Goal: Task Accomplishment & Management: Manage account settings

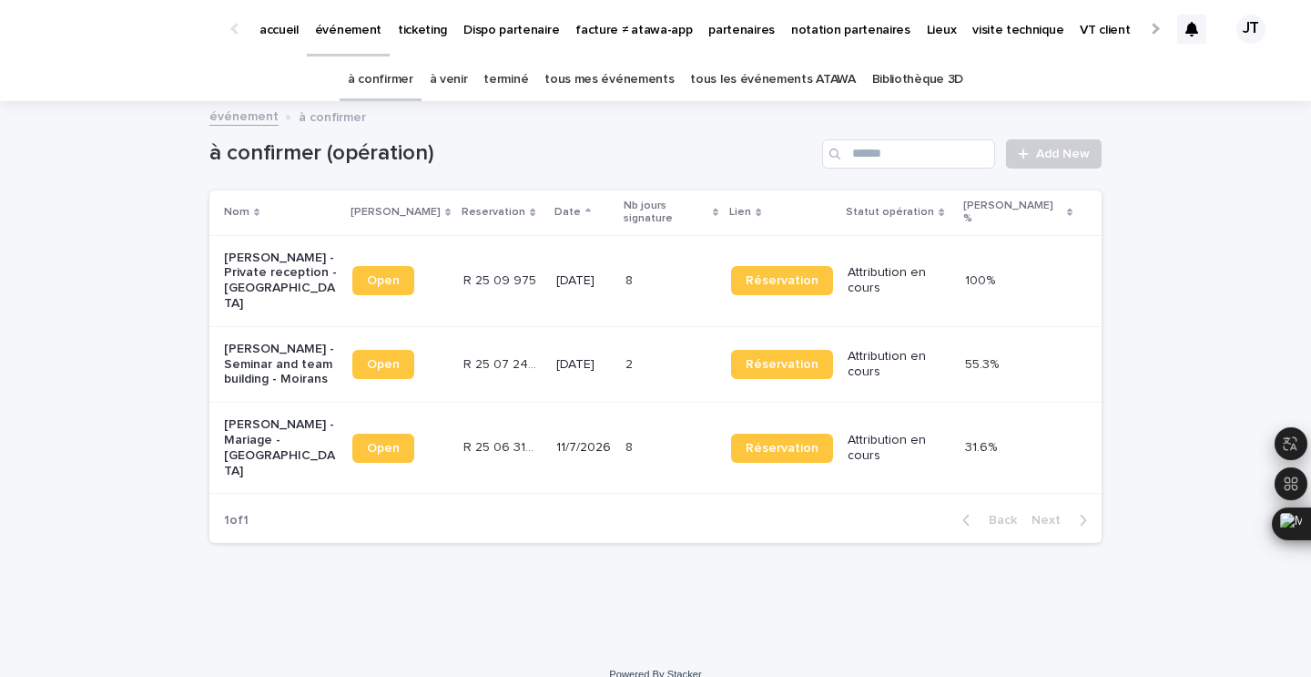
click at [313, 260] on p "[PERSON_NAME] - Private reception - [GEOGRAPHIC_DATA][PERSON_NAME]" at bounding box center [281, 280] width 114 height 61
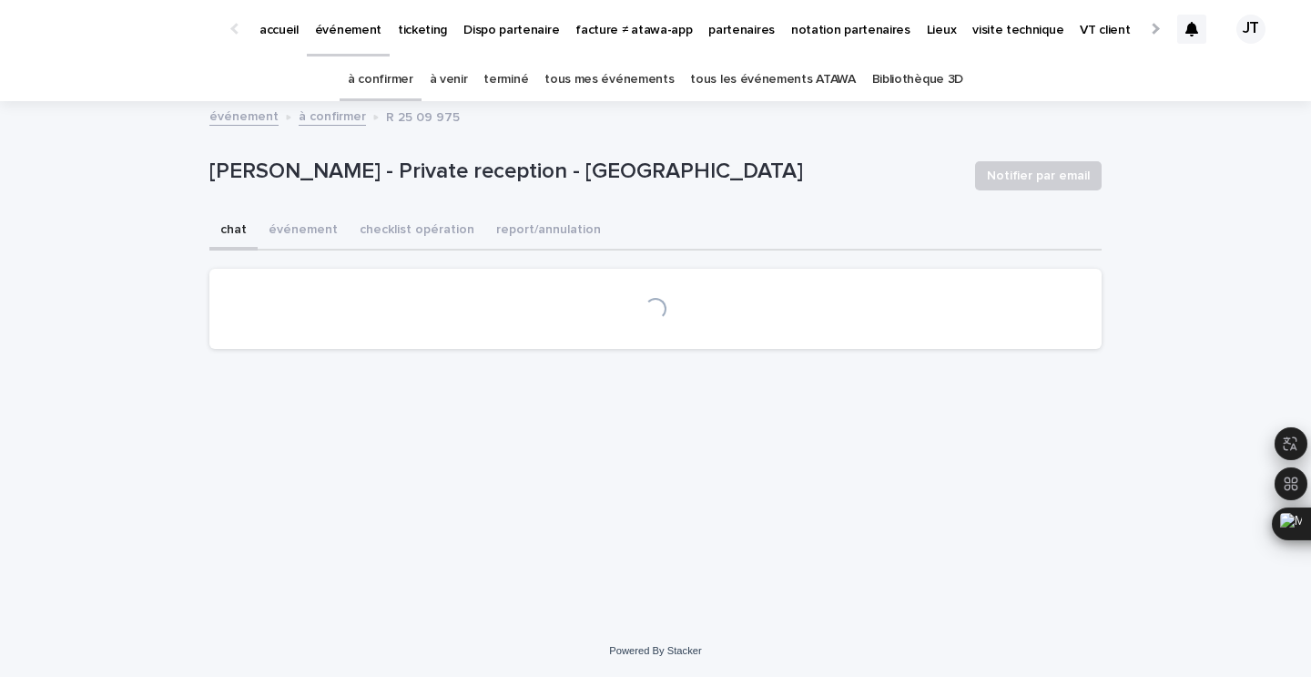
click at [467, 161] on p "[PERSON_NAME] - Private reception - [GEOGRAPHIC_DATA][PERSON_NAME]" at bounding box center [584, 171] width 751 height 26
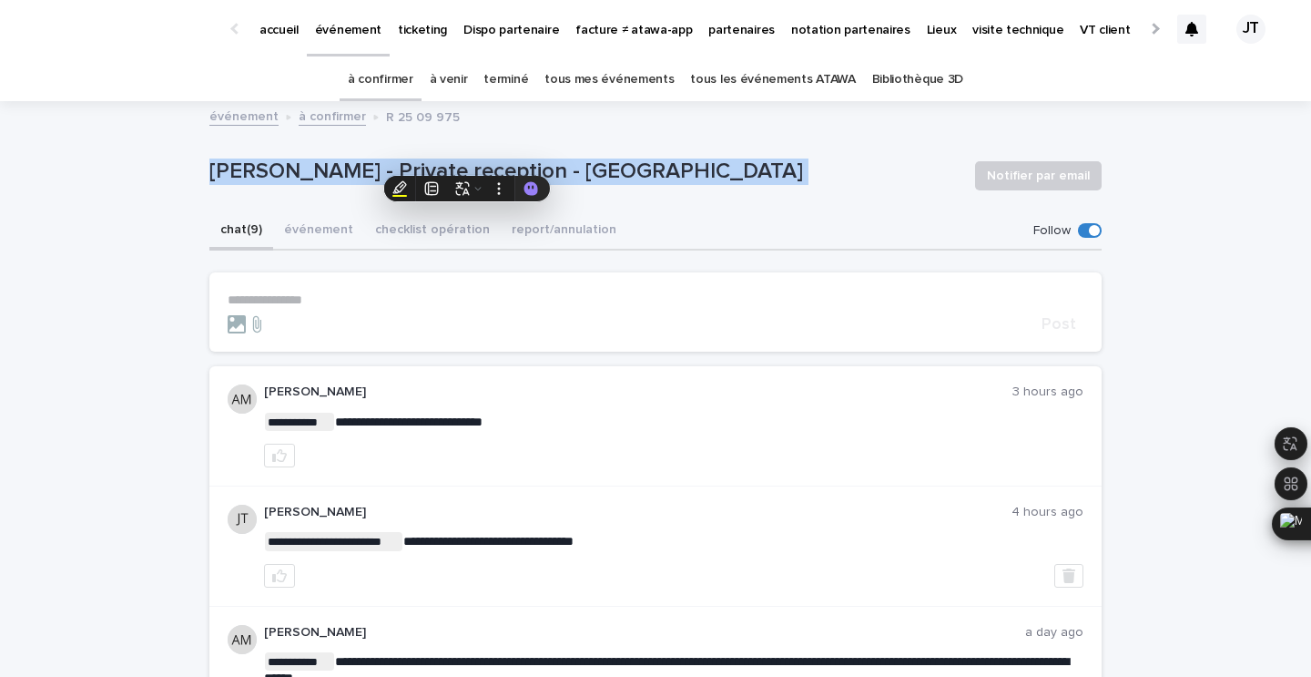
click at [413, 87] on link "à confirmer" at bounding box center [381, 79] width 66 height 43
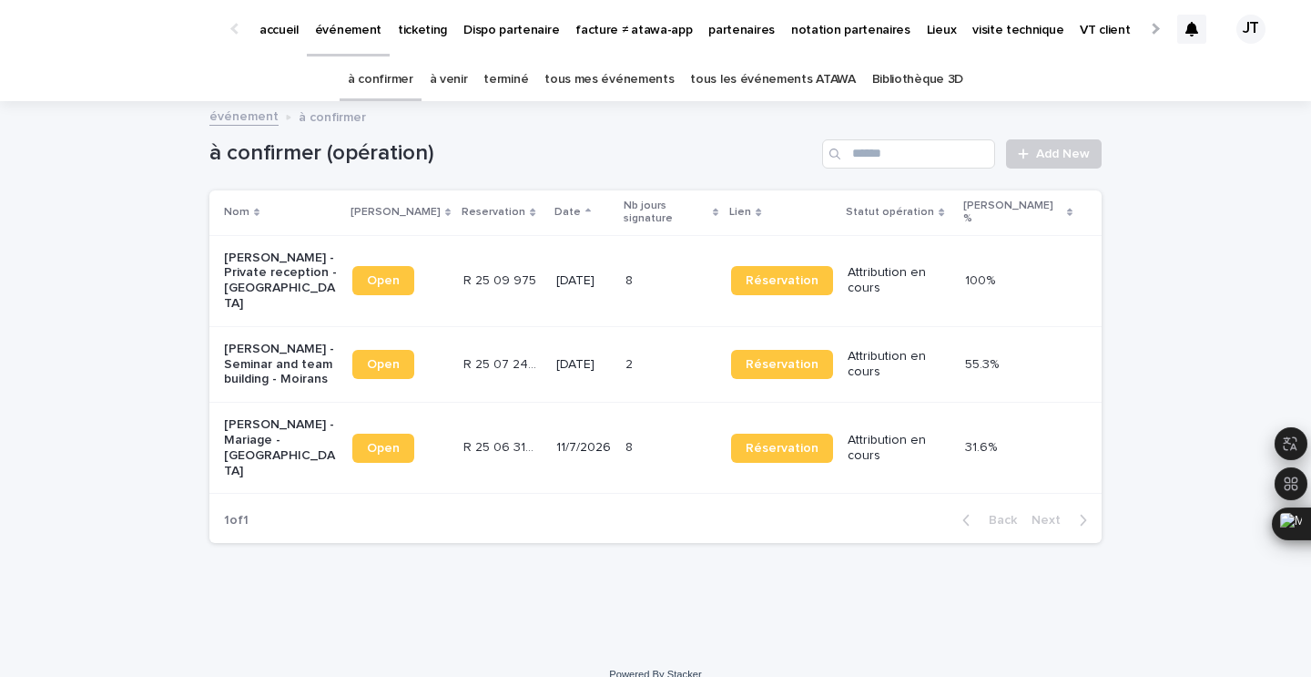
click at [317, 417] on p "[PERSON_NAME] - Mariage - [GEOGRAPHIC_DATA][PERSON_NAME]" at bounding box center [281, 447] width 114 height 61
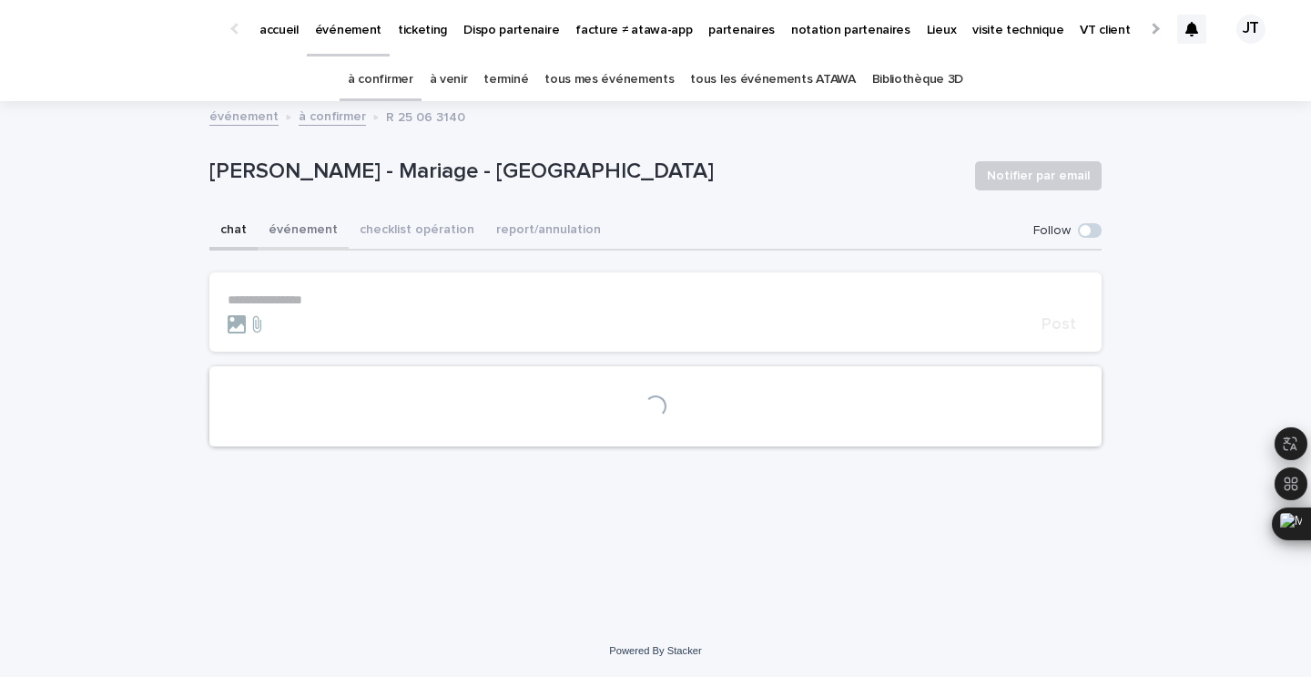
click at [309, 226] on button "événement" at bounding box center [303, 231] width 91 height 38
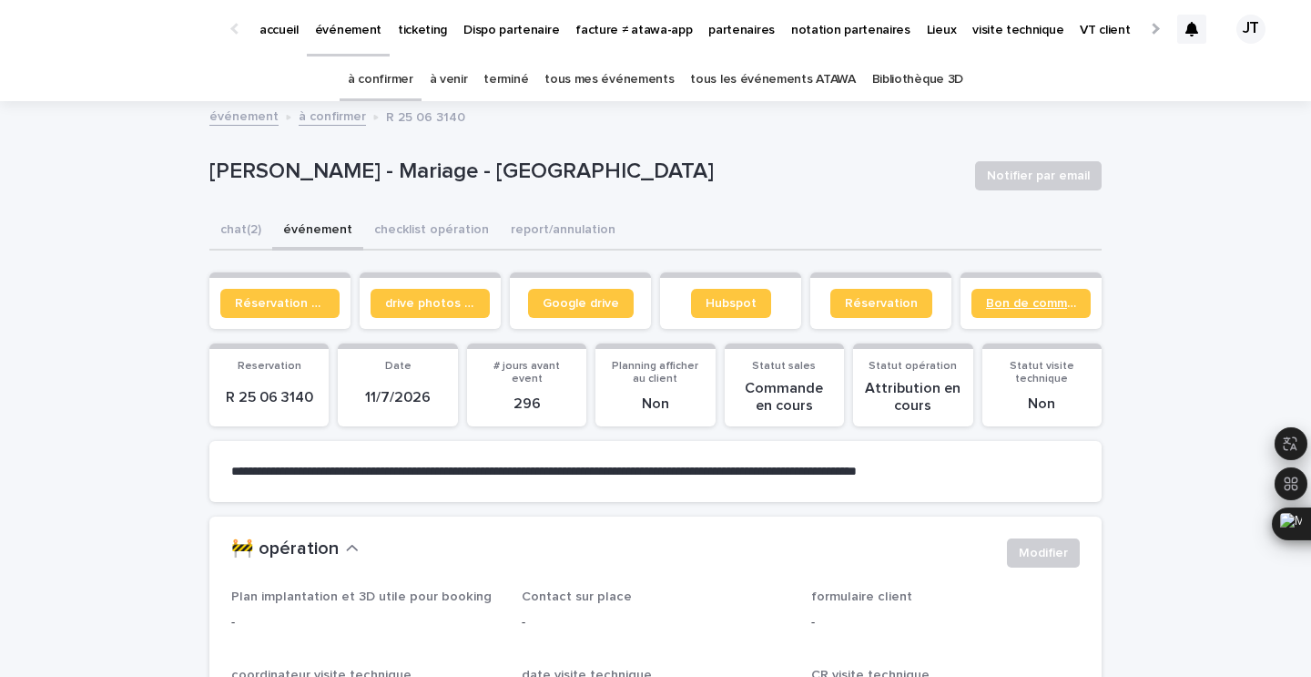
click at [1017, 305] on span "Bon de commande" at bounding box center [1031, 303] width 90 height 13
click at [248, 225] on button "chat (2)" at bounding box center [240, 231] width 63 height 38
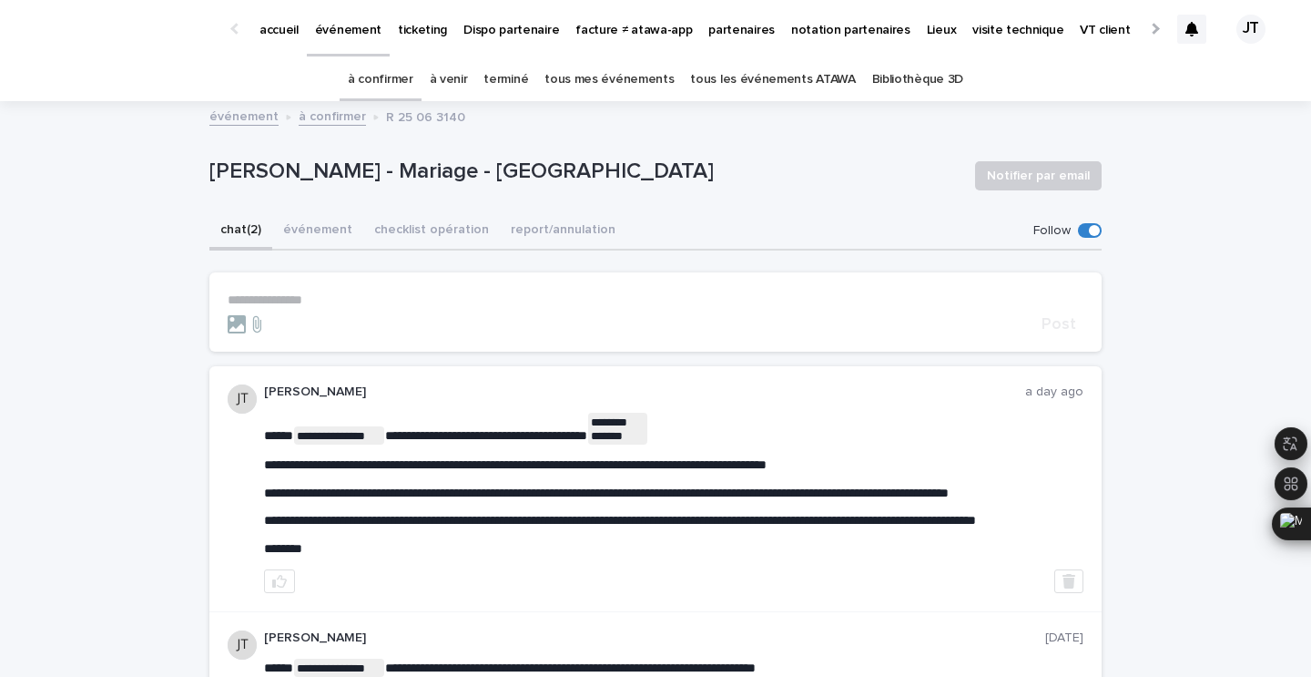
click at [209, 212] on button "chat (2)" at bounding box center [240, 231] width 63 height 38
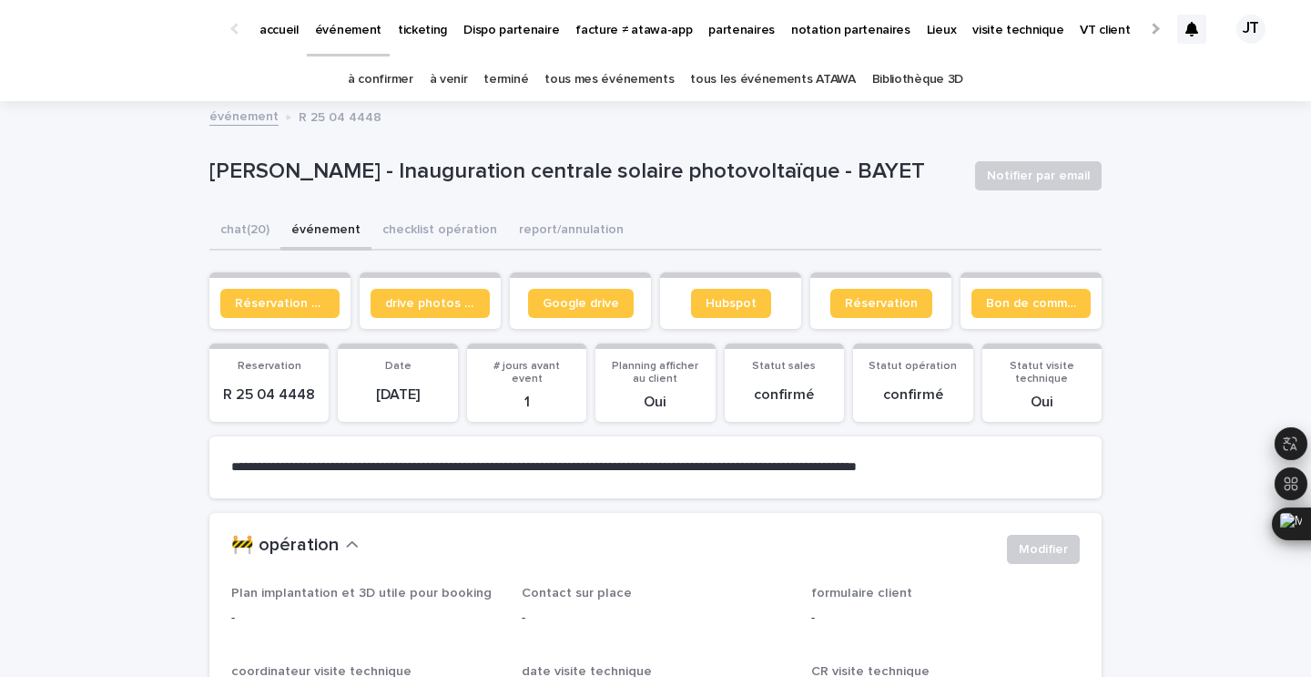
click at [397, 85] on link "à confirmer" at bounding box center [381, 79] width 66 height 43
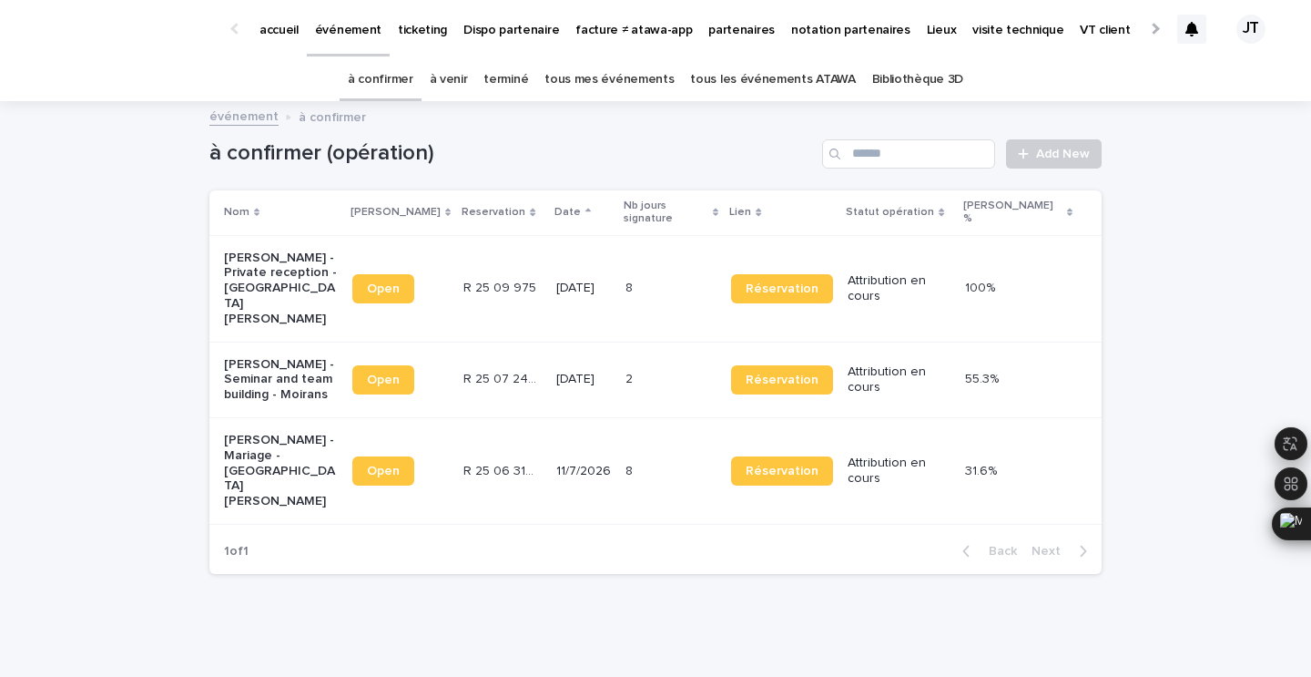
click at [471, 426] on td "R 25 06 3140 R 25 06 3140" at bounding box center [502, 470] width 93 height 107
